Goal: Task Accomplishment & Management: Use online tool/utility

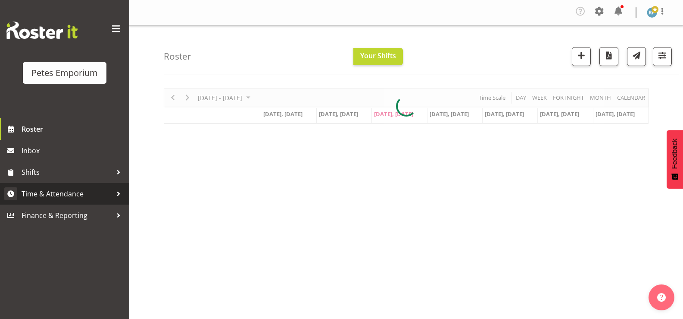
click at [70, 194] on span "Time & Attendance" at bounding box center [67, 193] width 91 height 13
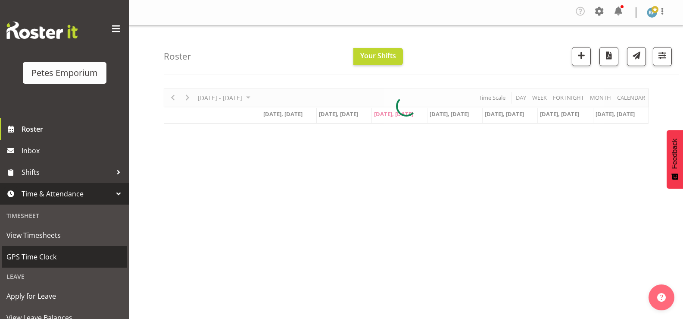
click at [47, 260] on span "GPS Time Clock" at bounding box center [64, 256] width 116 height 13
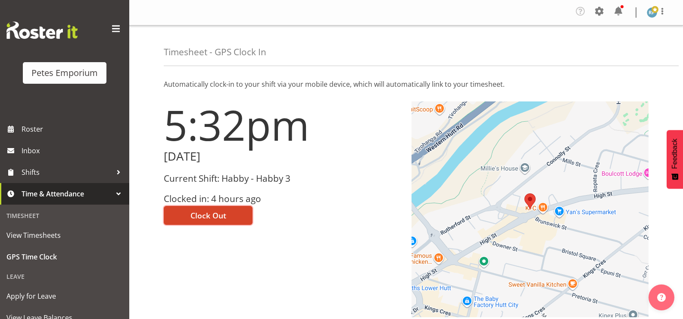
click at [228, 217] on button "Clock Out" at bounding box center [208, 215] width 89 height 19
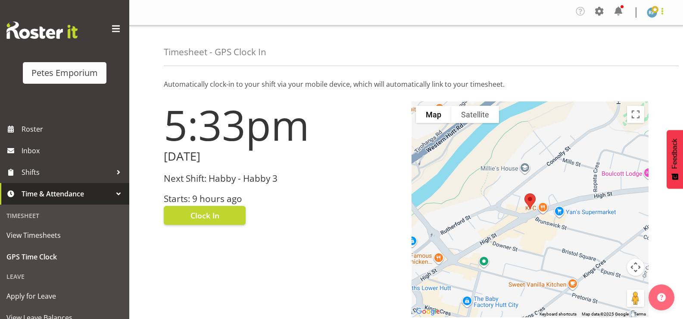
click at [667, 9] on span at bounding box center [662, 11] width 10 height 10
click at [625, 50] on link "Log Out" at bounding box center [626, 48] width 83 height 16
